Goal: Information Seeking & Learning: Learn about a topic

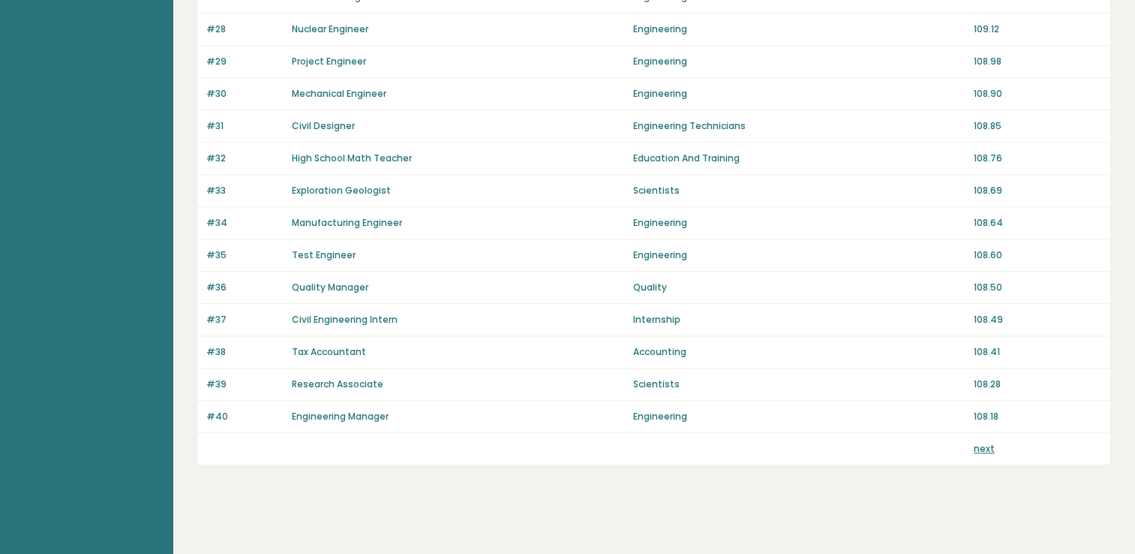
scroll to position [1027, 0]
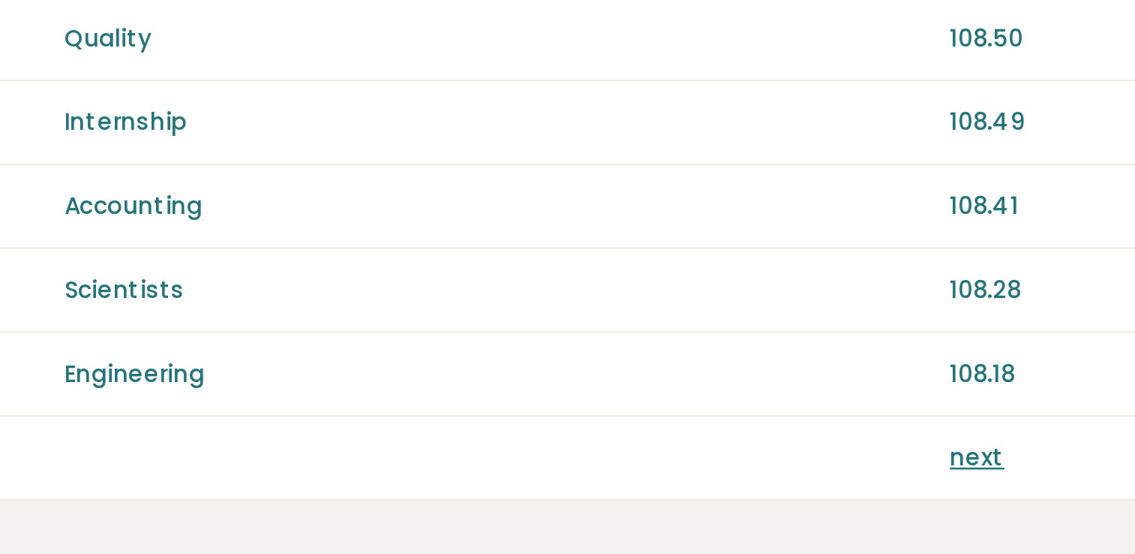
click at [988, 443] on link "next" at bounding box center [984, 448] width 21 height 13
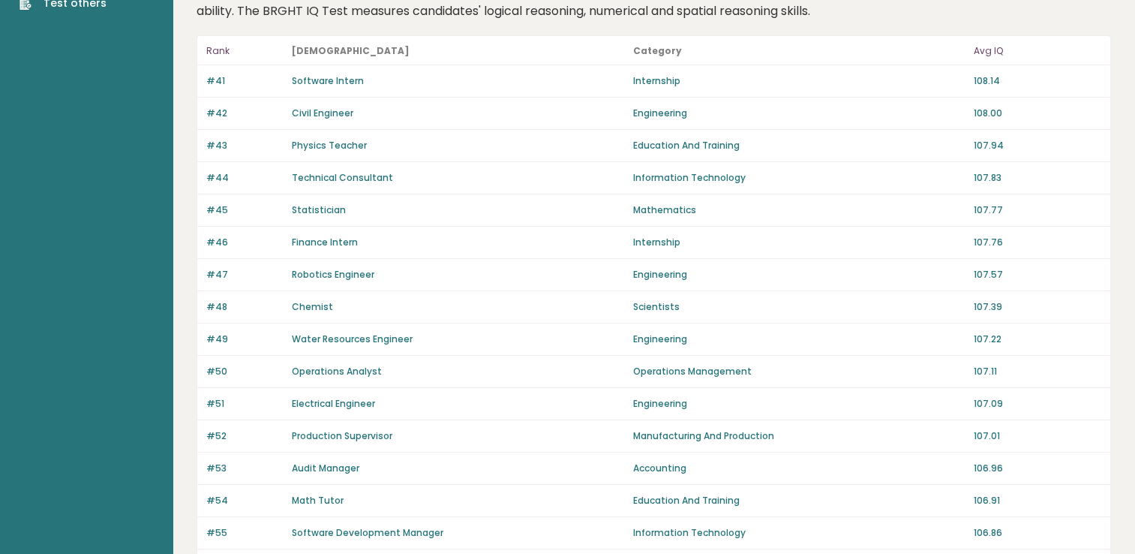
scroll to position [1028, 0]
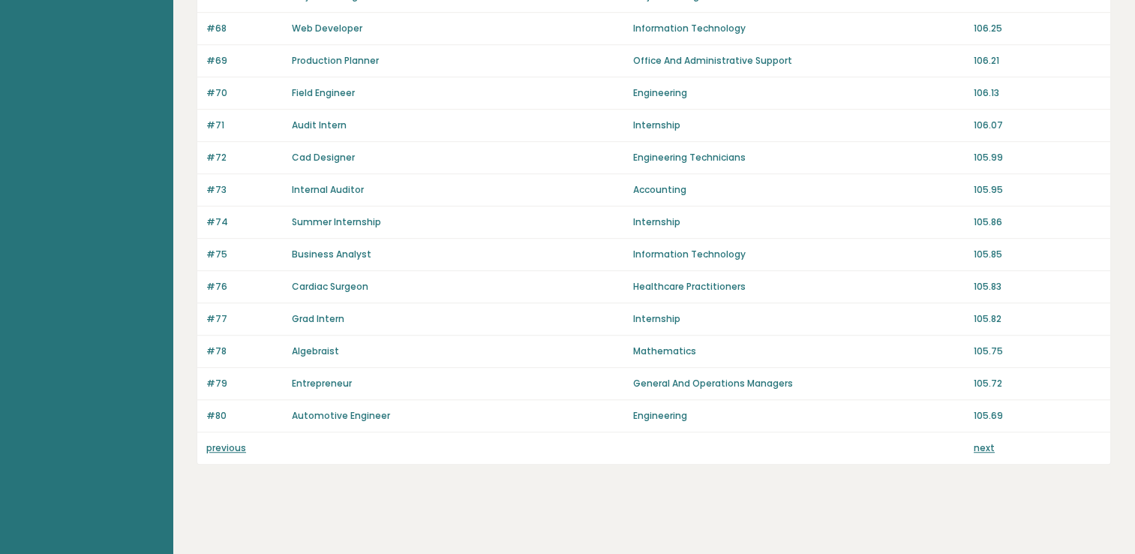
click at [985, 446] on link "next" at bounding box center [984, 447] width 21 height 13
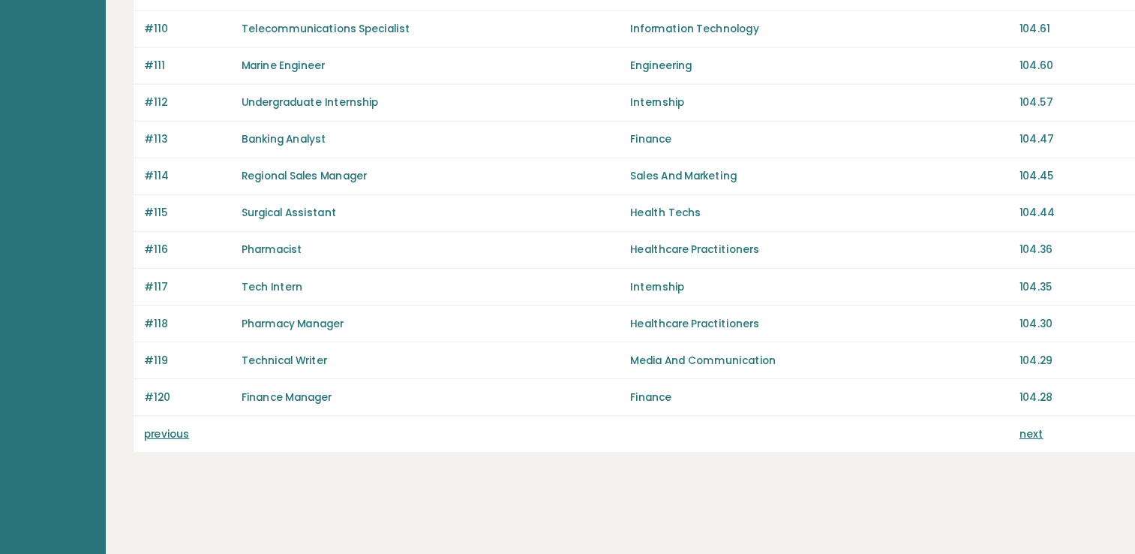
scroll to position [1028, 0]
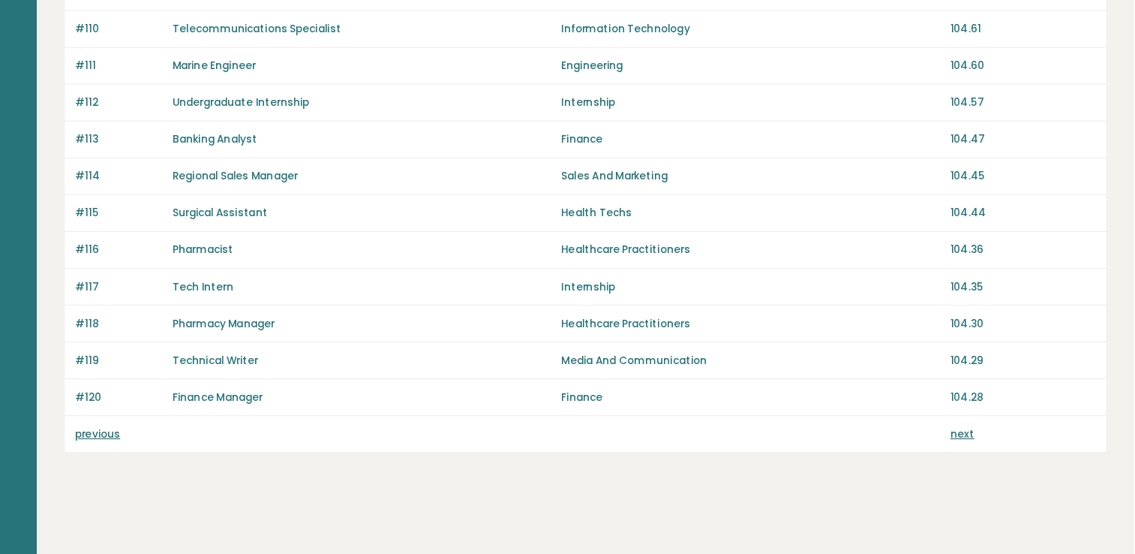
click at [979, 432] on div "previous next" at bounding box center [653, 448] width 913 height 32
click at [985, 455] on div "previous next" at bounding box center [653, 448] width 913 height 32
click at [982, 441] on link "next" at bounding box center [984, 447] width 21 height 13
